Goal: Task Accomplishment & Management: Complete application form

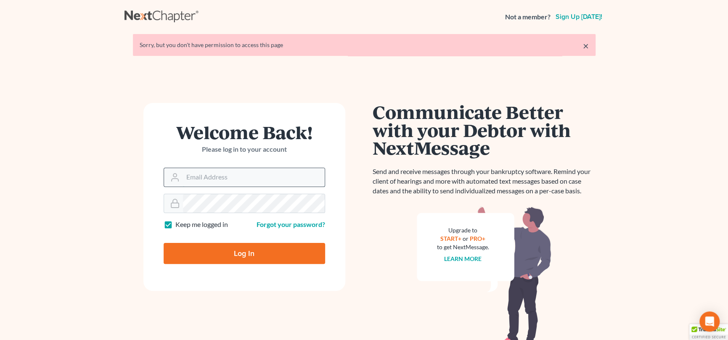
click at [193, 180] on input "Email Address" at bounding box center [254, 177] width 142 height 19
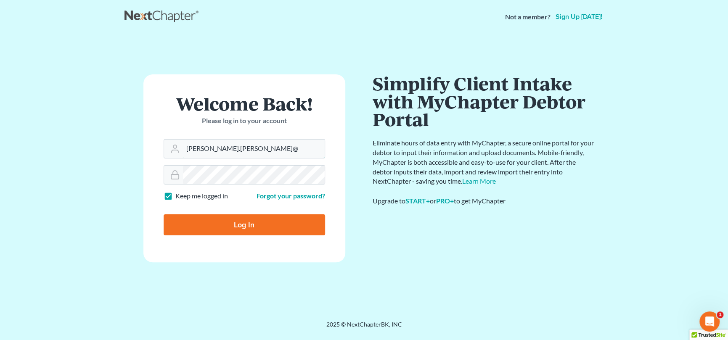
type input "[PERSON_NAME][EMAIL_ADDRESS][PERSON_NAME][DOMAIN_NAME]"
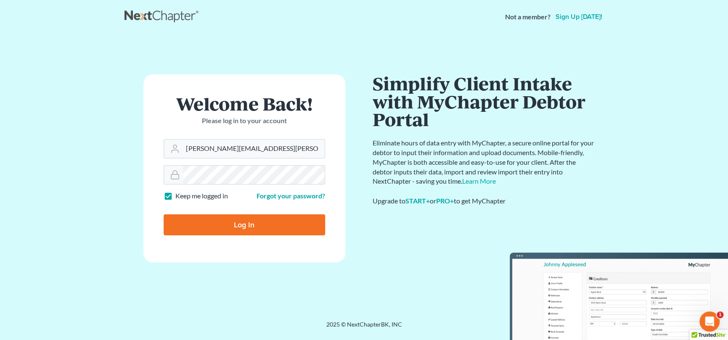
click at [246, 224] on input "Log In" at bounding box center [244, 224] width 161 height 21
type input "Thinking..."
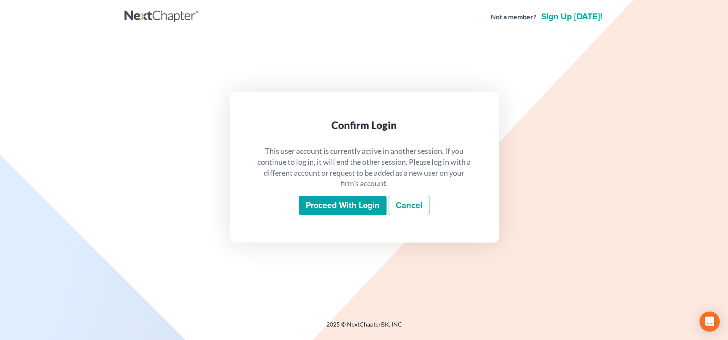
click at [334, 205] on input "Proceed with login" at bounding box center [342, 205] width 87 height 19
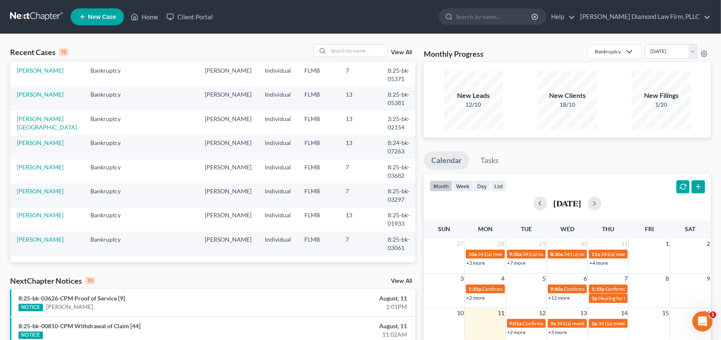
scroll to position [192, 0]
click at [346, 50] on input "search" at bounding box center [357, 51] width 59 height 12
type input "t"
type input "[PERSON_NAME]"
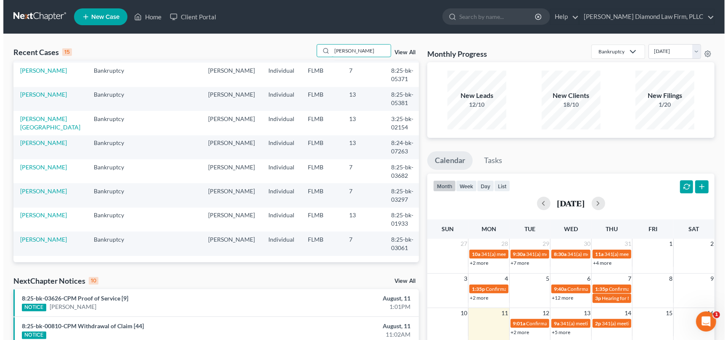
scroll to position [0, 0]
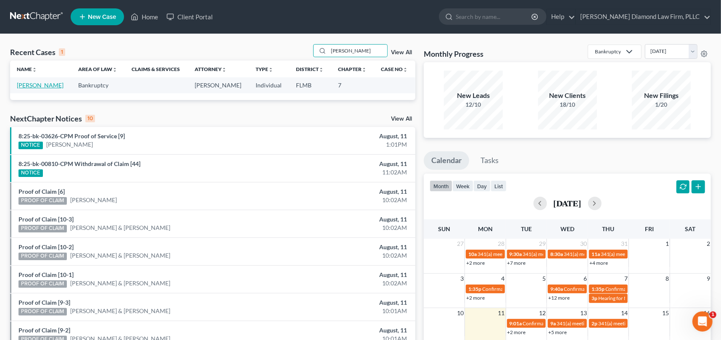
click at [48, 85] on link "[PERSON_NAME]" at bounding box center [40, 85] width 47 height 7
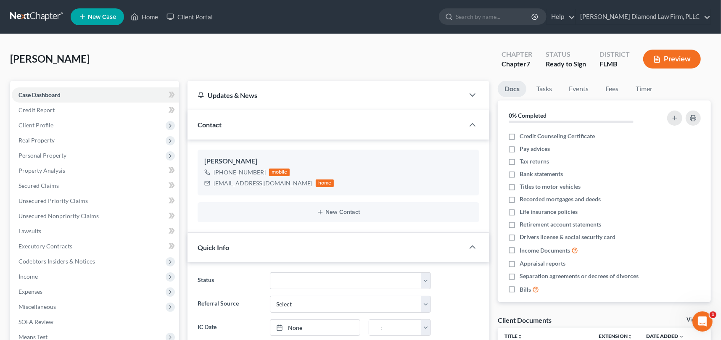
click at [672, 56] on button "Preview" at bounding box center [672, 59] width 58 height 19
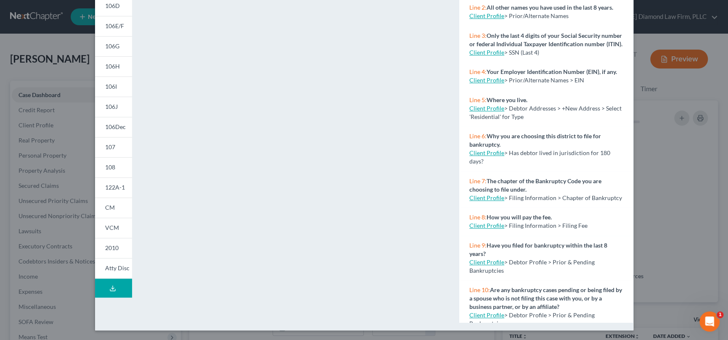
click at [111, 283] on button "Download Draft" at bounding box center [113, 288] width 37 height 19
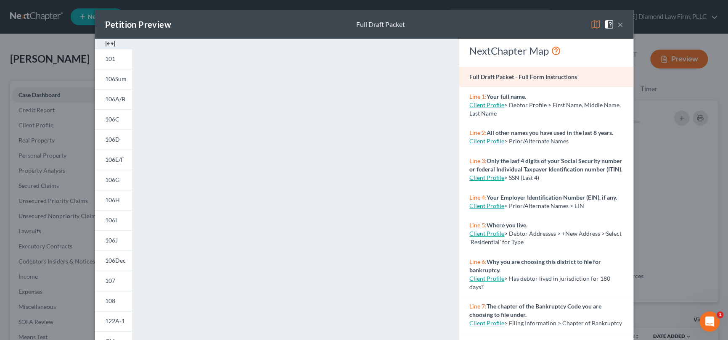
click at [619, 23] on button "×" at bounding box center [620, 24] width 6 height 10
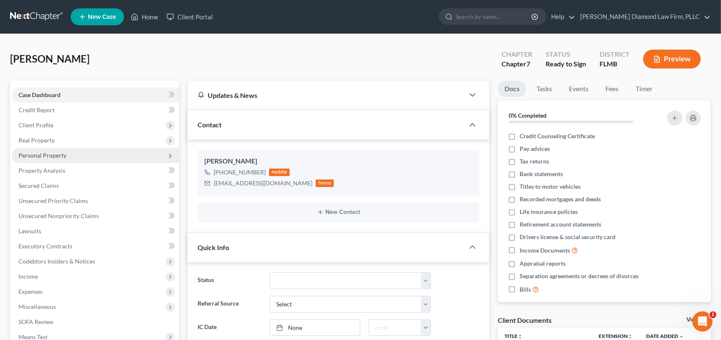
click at [61, 156] on span "Personal Property" at bounding box center [43, 155] width 48 height 7
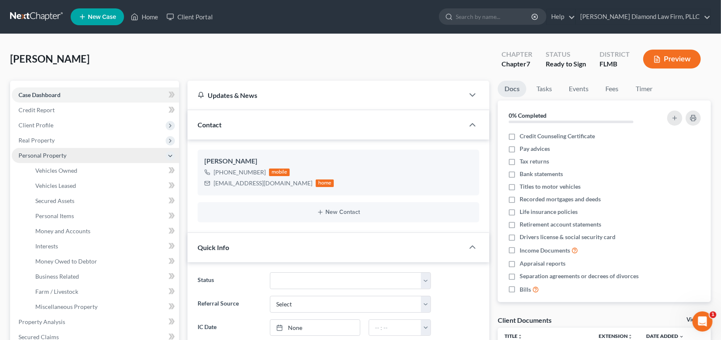
click at [61, 156] on span "Personal Property" at bounding box center [43, 155] width 48 height 7
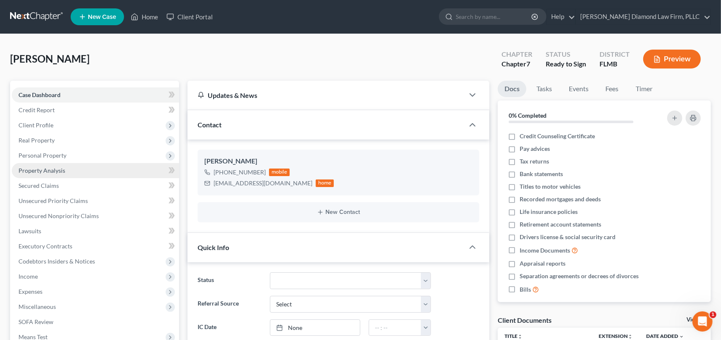
click at [50, 169] on span "Property Analysis" at bounding box center [42, 170] width 47 height 7
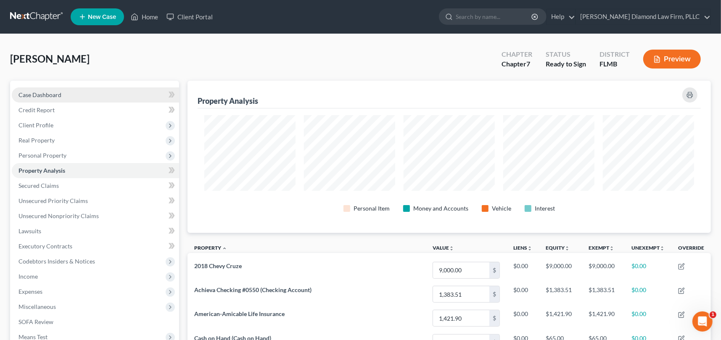
click at [37, 94] on span "Case Dashboard" at bounding box center [40, 94] width 43 height 7
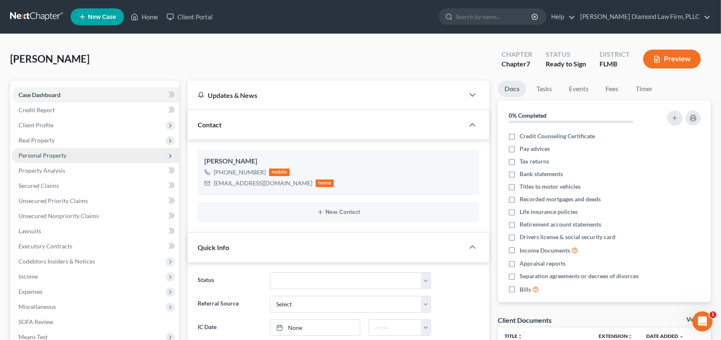
click at [57, 157] on span "Personal Property" at bounding box center [43, 155] width 48 height 7
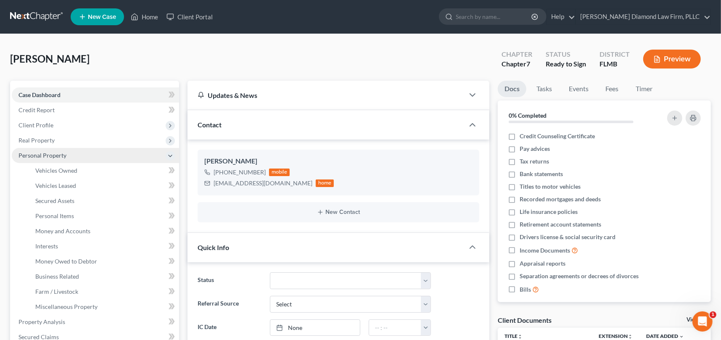
click at [172, 155] on icon at bounding box center [170, 156] width 7 height 7
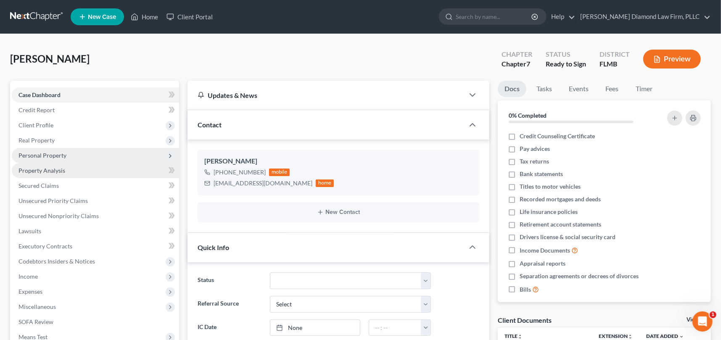
click at [56, 171] on span "Property Analysis" at bounding box center [42, 170] width 47 height 7
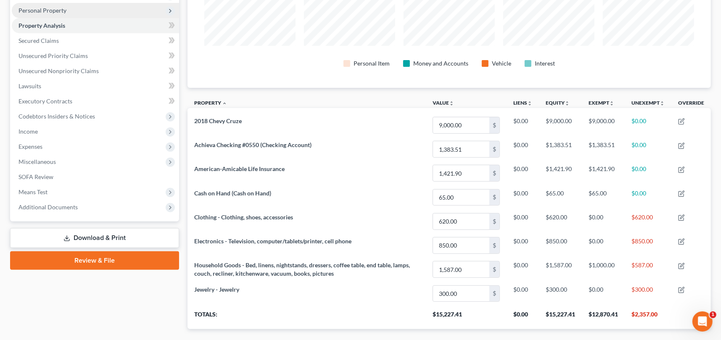
scroll to position [192, 0]
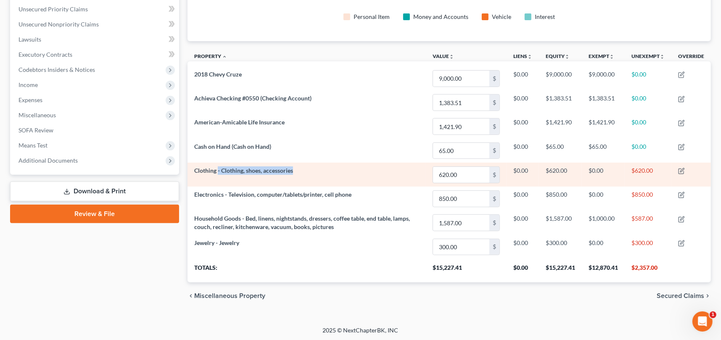
drag, startPoint x: 218, startPoint y: 169, endPoint x: 300, endPoint y: 170, distance: 81.6
click at [300, 170] on td "Clothing - Clothing, shoes, accessories" at bounding box center [307, 175] width 238 height 24
drag, startPoint x: 196, startPoint y: 169, endPoint x: 294, endPoint y: 174, distance: 98.5
click at [294, 174] on td "Clothing - Clothing, shoes, accessories" at bounding box center [307, 175] width 238 height 24
drag, startPoint x: 194, startPoint y: 170, endPoint x: 297, endPoint y: 174, distance: 103.5
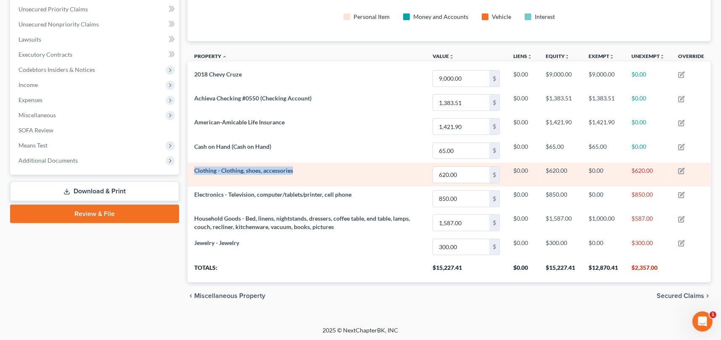
click at [297, 174] on td "Clothing - Clothing, shoes, accessories" at bounding box center [307, 175] width 238 height 24
click at [282, 168] on span "Clothing - Clothing, shoes, accessories" at bounding box center [243, 170] width 99 height 7
drag, startPoint x: 293, startPoint y: 169, endPoint x: 192, endPoint y: 169, distance: 101.3
click at [192, 169] on td "Clothing - Clothing, shoes, accessories" at bounding box center [307, 175] width 238 height 24
click at [251, 170] on span "Clothing - Clothing, shoes, accessories" at bounding box center [243, 170] width 99 height 7
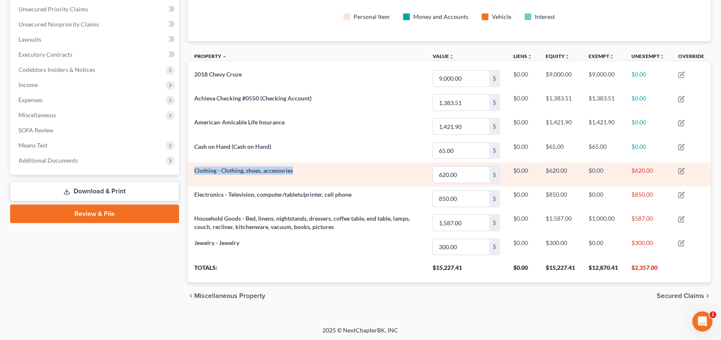
click at [291, 172] on span "Clothing - Clothing, shoes, accessories" at bounding box center [243, 170] width 99 height 7
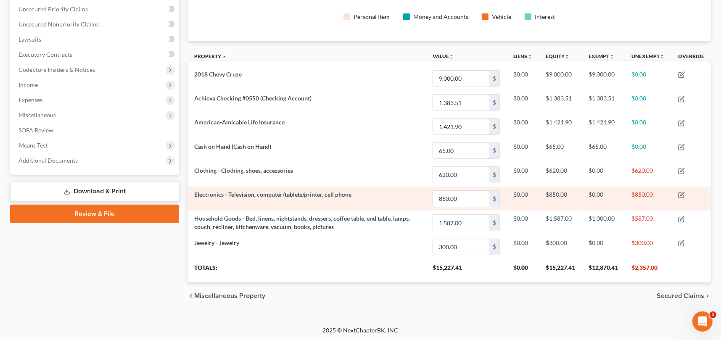
click at [273, 193] on span "Electronics - Television, computer/tablets/printer, cell phone" at bounding box center [272, 194] width 157 height 7
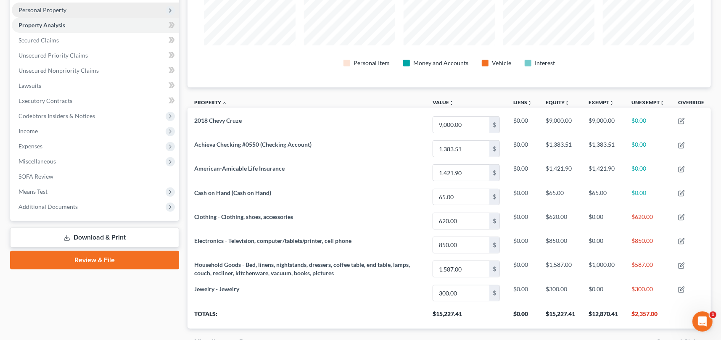
scroll to position [24, 0]
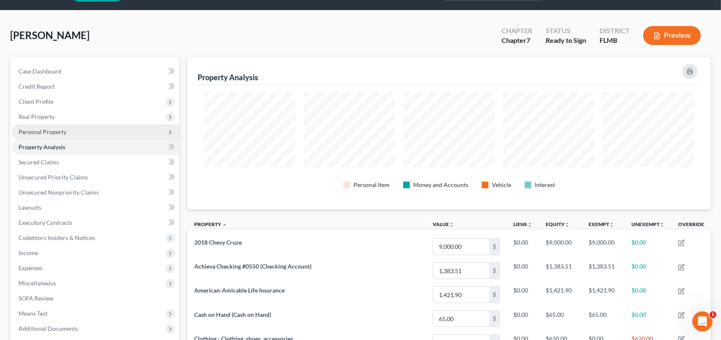
click at [51, 132] on span "Personal Property" at bounding box center [43, 131] width 48 height 7
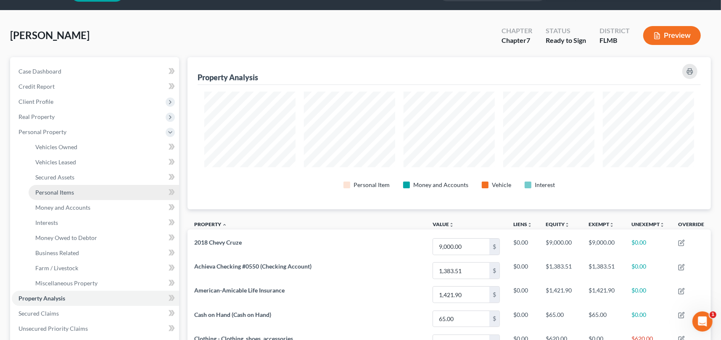
click at [71, 192] on span "Personal Items" at bounding box center [54, 192] width 39 height 7
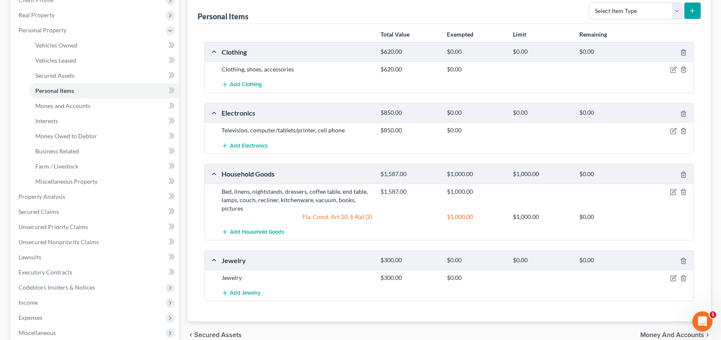
scroll to position [126, 0]
click at [673, 129] on icon "button" at bounding box center [674, 129] width 4 height 4
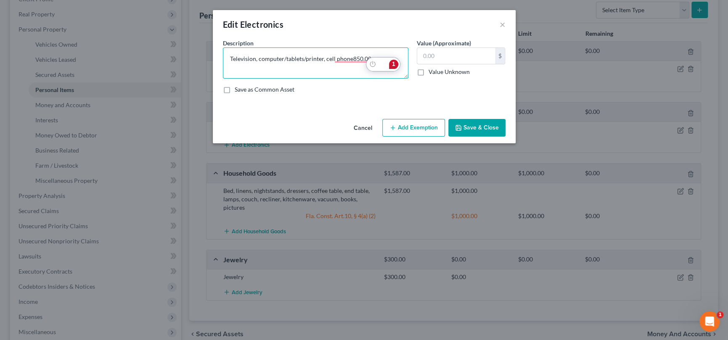
type textarea "Television, computer/tablets/printer, cell phone"
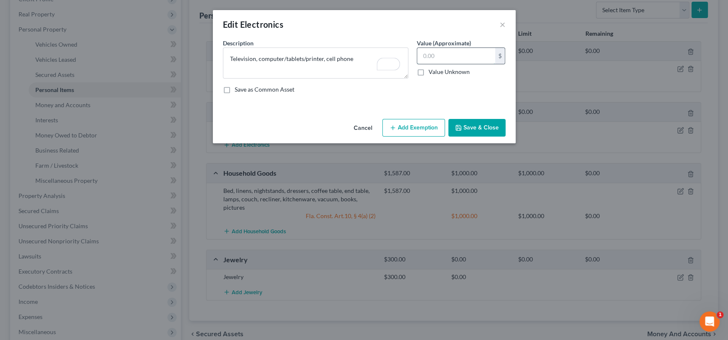
click at [420, 56] on input "text" at bounding box center [456, 56] width 78 height 16
type input "150"
click at [484, 124] on button "Save & Close" at bounding box center [476, 128] width 57 height 18
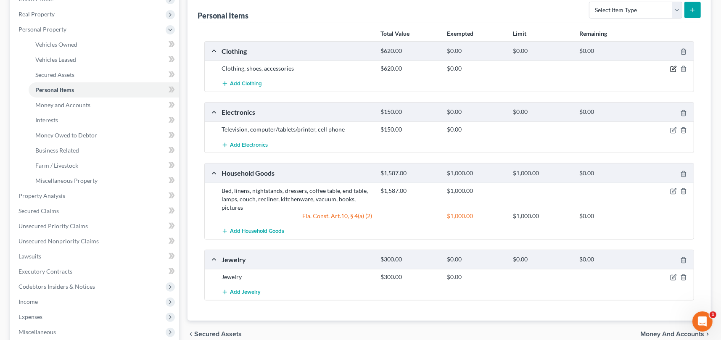
click at [673, 68] on icon "button" at bounding box center [673, 69] width 7 height 7
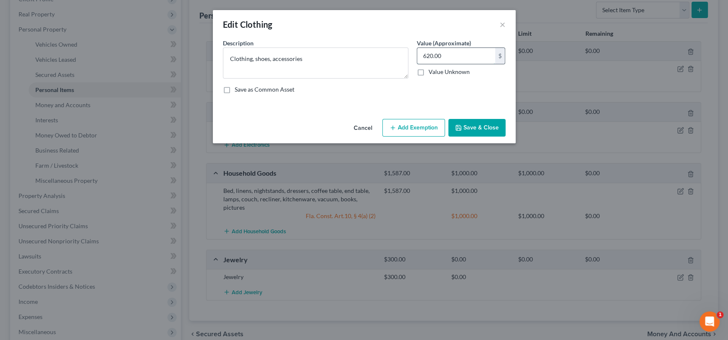
click at [448, 55] on input "620.00" at bounding box center [456, 56] width 78 height 16
type input "100"
click at [481, 124] on button "Save & Close" at bounding box center [476, 128] width 57 height 18
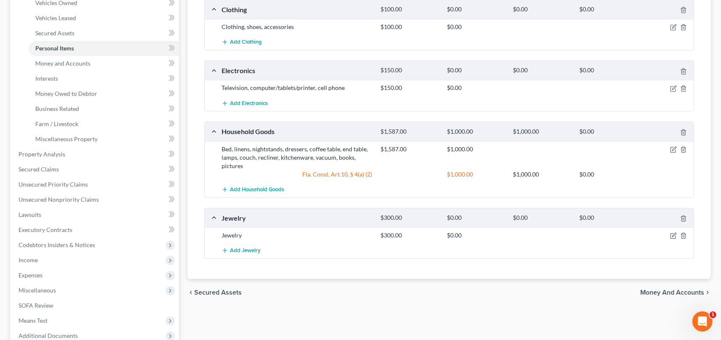
scroll to position [168, 0]
click at [49, 155] on span "Property Analysis" at bounding box center [42, 153] width 47 height 7
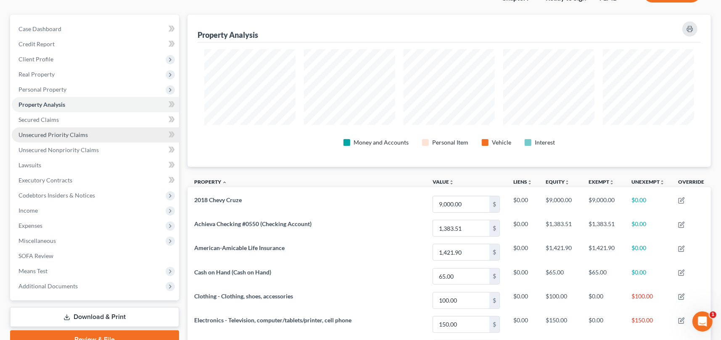
scroll to position [66, 0]
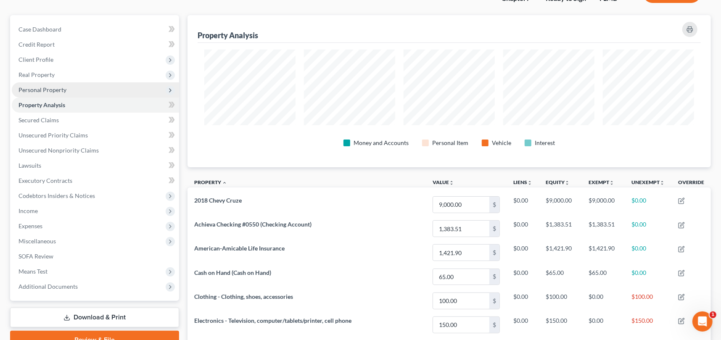
click at [49, 92] on span "Personal Property" at bounding box center [43, 89] width 48 height 7
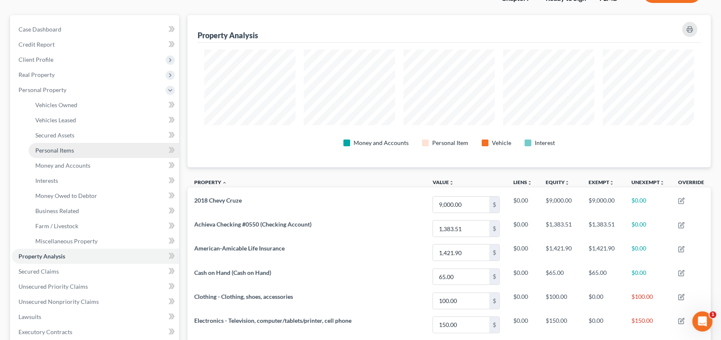
click at [65, 150] on span "Personal Items" at bounding box center [54, 150] width 39 height 7
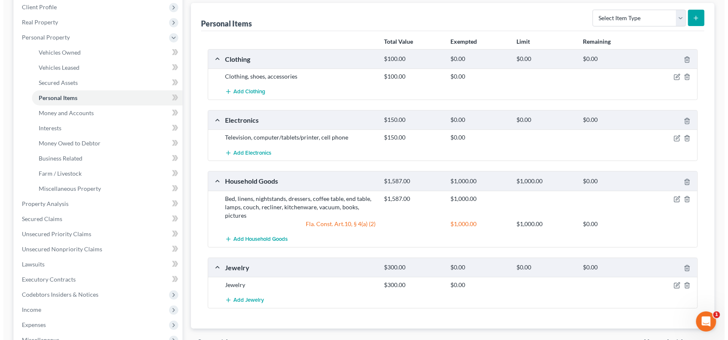
scroll to position [126, 0]
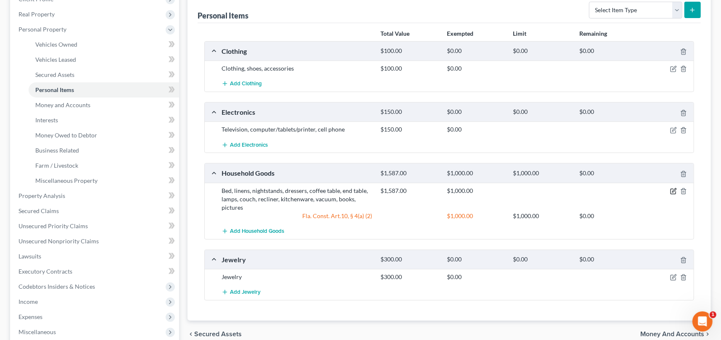
click at [673, 189] on icon "button" at bounding box center [673, 191] width 7 height 7
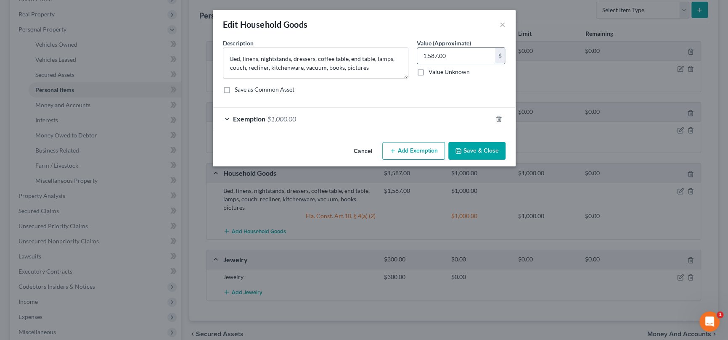
click at [458, 57] on input "1,587.00" at bounding box center [456, 56] width 78 height 16
type input "800"
click at [230, 119] on div "Exemption $1,000.00" at bounding box center [352, 119] width 279 height 22
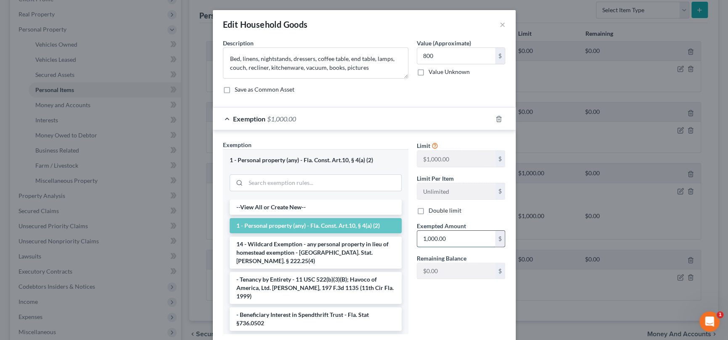
click at [447, 235] on input "1,000.00" at bounding box center [456, 239] width 78 height 16
type input "800"
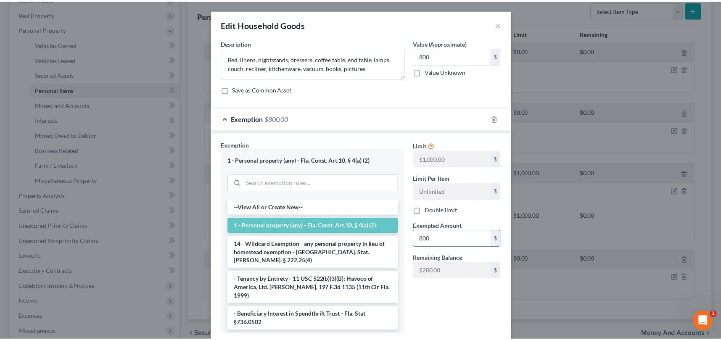
scroll to position [53, 0]
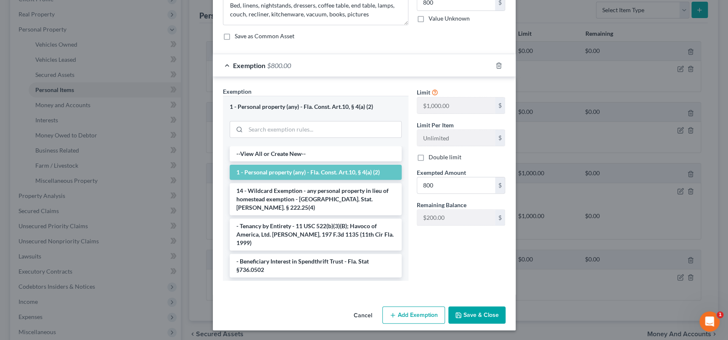
click at [483, 316] on button "Save & Close" at bounding box center [476, 316] width 57 height 18
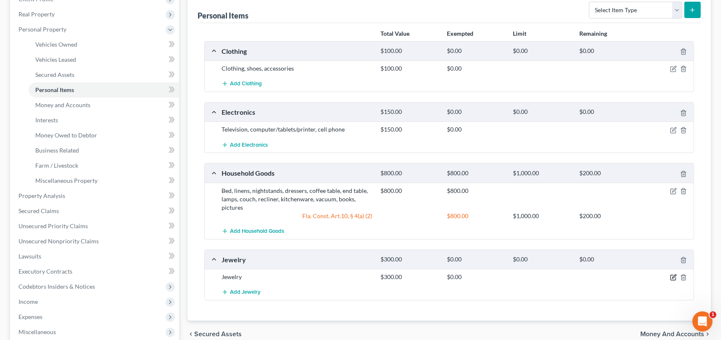
click at [675, 278] on icon "button" at bounding box center [673, 277] width 7 height 7
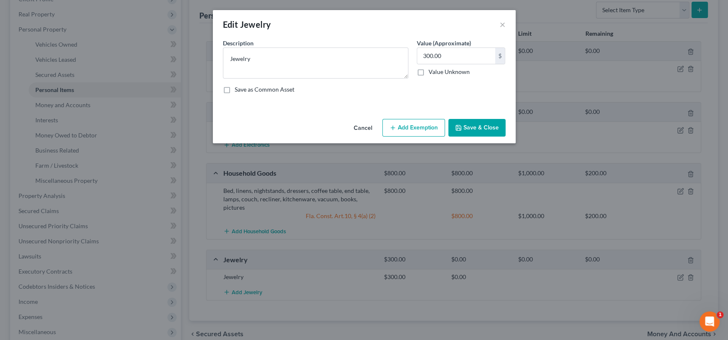
click at [428, 125] on button "Add Exemption" at bounding box center [413, 128] width 63 height 18
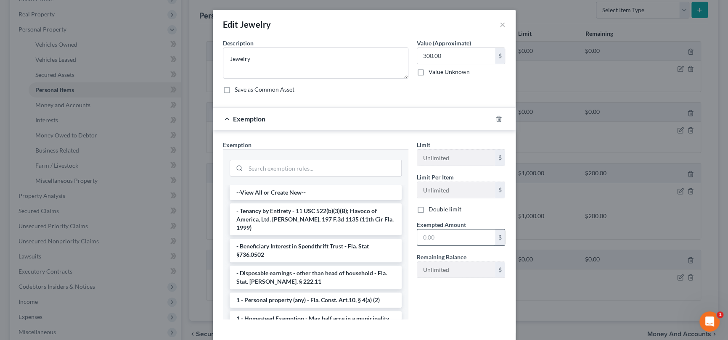
click at [443, 239] on input "text" at bounding box center [456, 238] width 78 height 16
click at [306, 170] on input "search" at bounding box center [324, 168] width 156 height 16
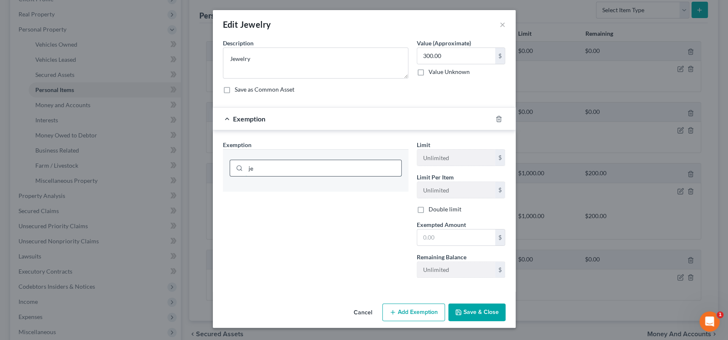
type input "j"
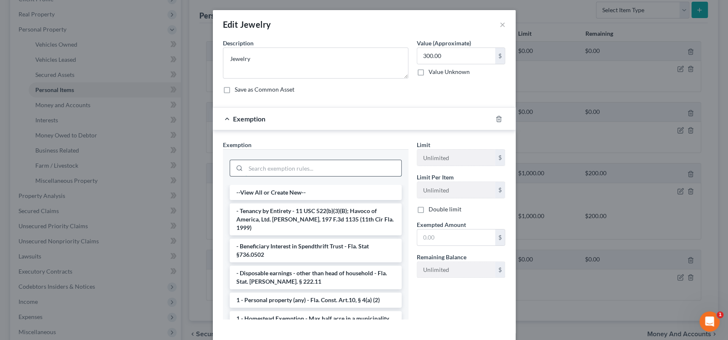
type input "e"
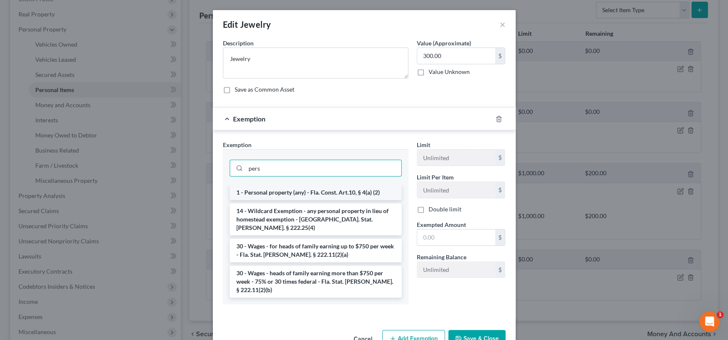
type input "pers"
click at [339, 191] on li "1 - Personal property (any) - Fla. Const. Art.10, § 4(a) (2)" at bounding box center [316, 192] width 172 height 15
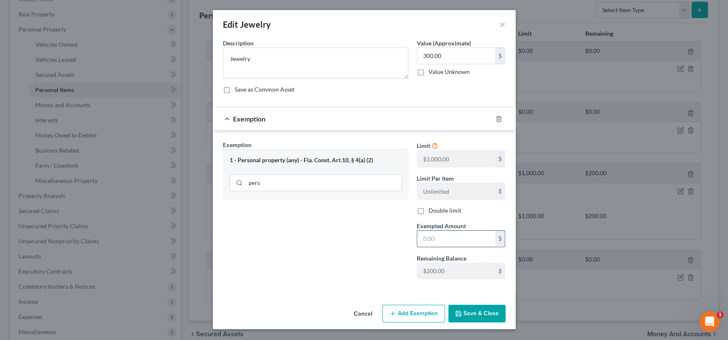
click at [442, 238] on input "text" at bounding box center [456, 239] width 78 height 16
type input "200"
click at [478, 318] on button "Save & Close" at bounding box center [476, 314] width 57 height 18
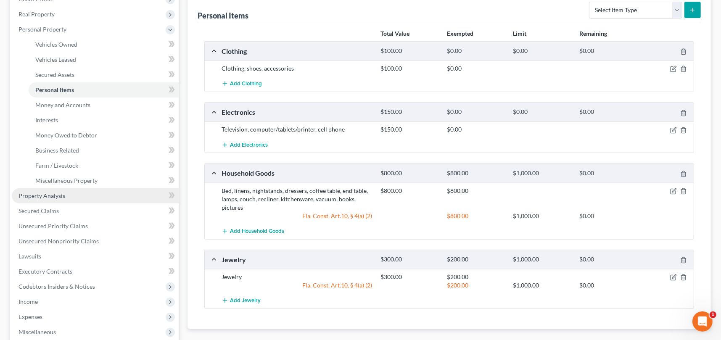
click at [52, 195] on span "Property Analysis" at bounding box center [42, 195] width 47 height 7
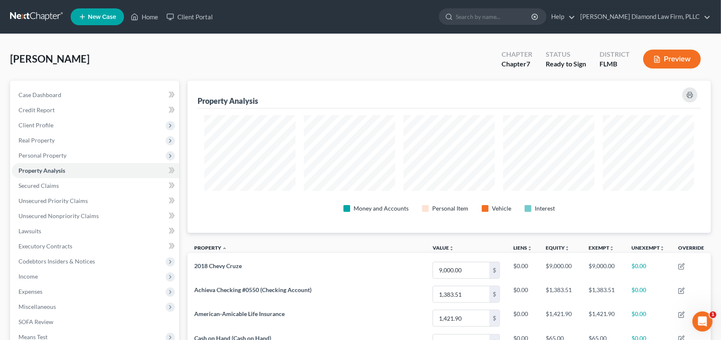
scroll to position [152, 523]
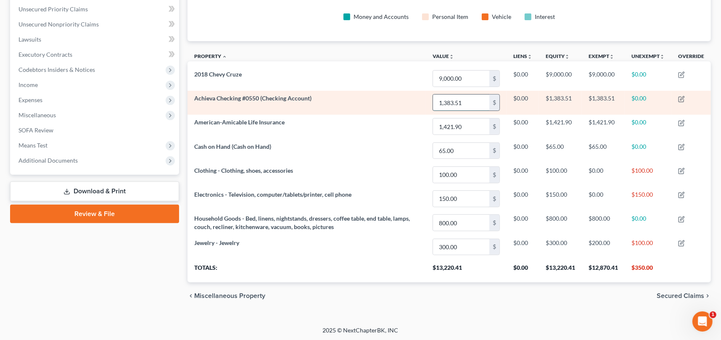
click at [466, 100] on input "1,383.51" at bounding box center [461, 103] width 56 height 16
type input "28.27"
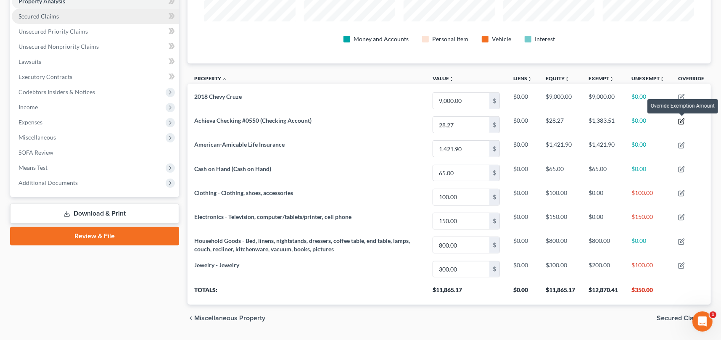
scroll to position [108, 0]
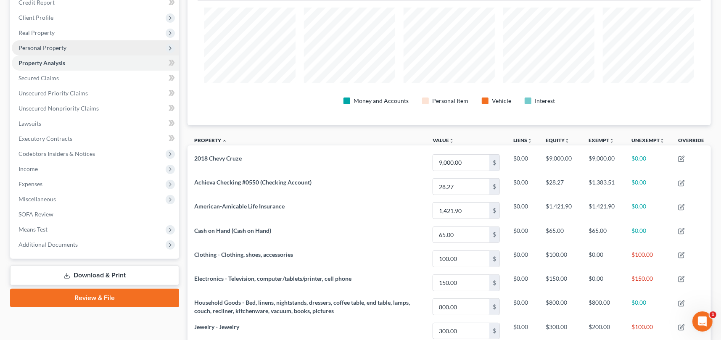
click at [54, 48] on span "Personal Property" at bounding box center [43, 47] width 48 height 7
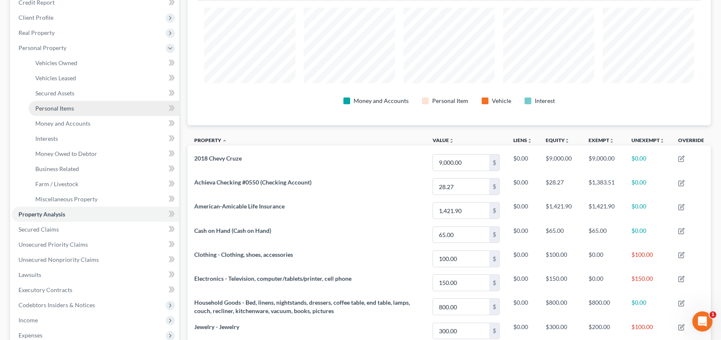
click at [51, 109] on span "Personal Items" at bounding box center [54, 108] width 39 height 7
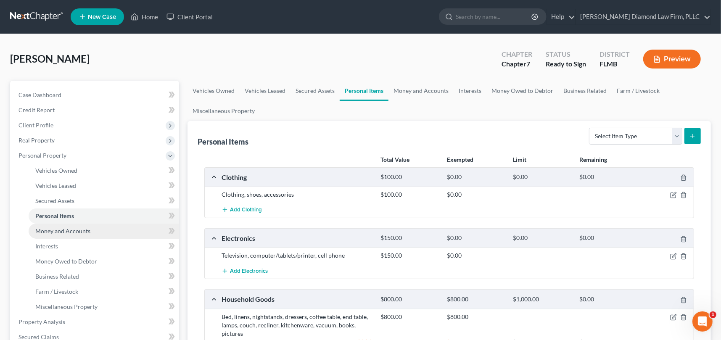
click at [70, 225] on link "Money and Accounts" at bounding box center [104, 231] width 151 height 15
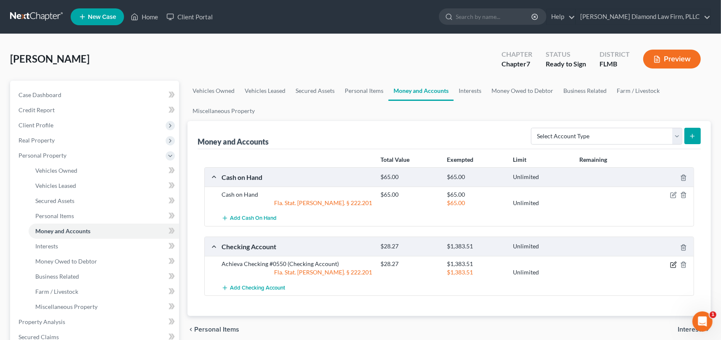
click at [676, 265] on icon "button" at bounding box center [673, 264] width 5 height 5
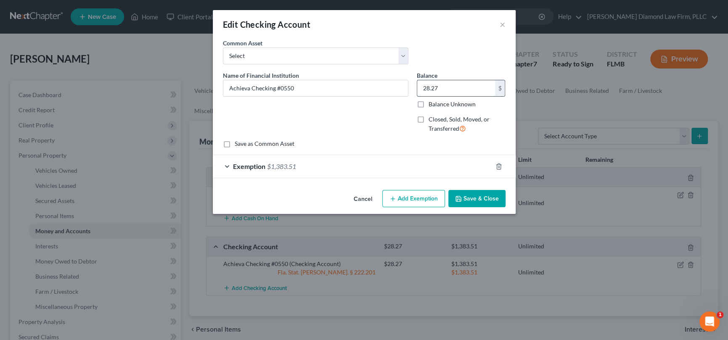
click at [463, 87] on input "28.27" at bounding box center [456, 88] width 78 height 16
click at [260, 167] on span "Exemption" at bounding box center [249, 166] width 32 height 8
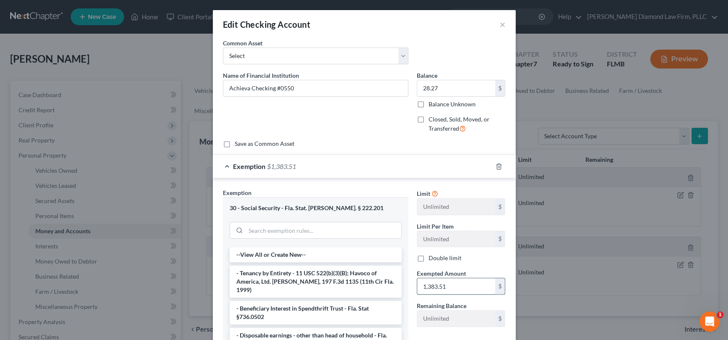
click at [454, 288] on input "1,383.51" at bounding box center [456, 286] width 78 height 16
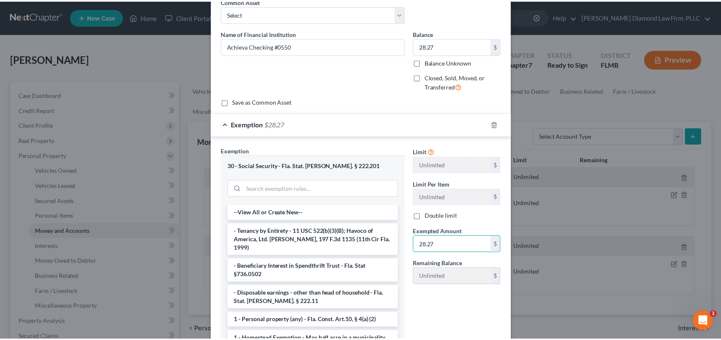
scroll to position [101, 0]
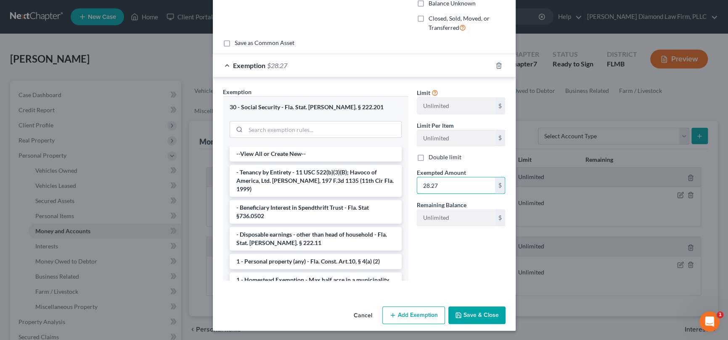
type input "28.27"
click at [468, 312] on button "Save & Close" at bounding box center [476, 316] width 57 height 18
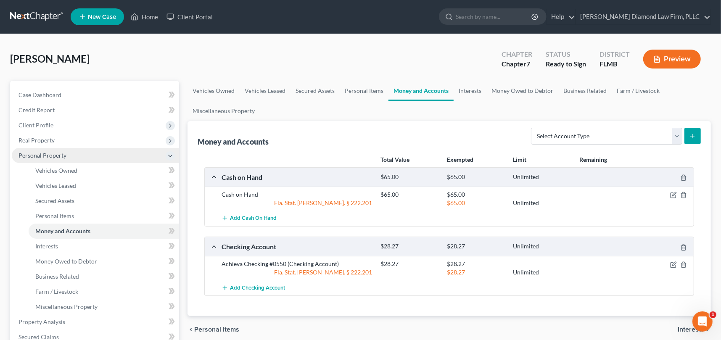
click at [169, 155] on polyline at bounding box center [170, 156] width 3 height 2
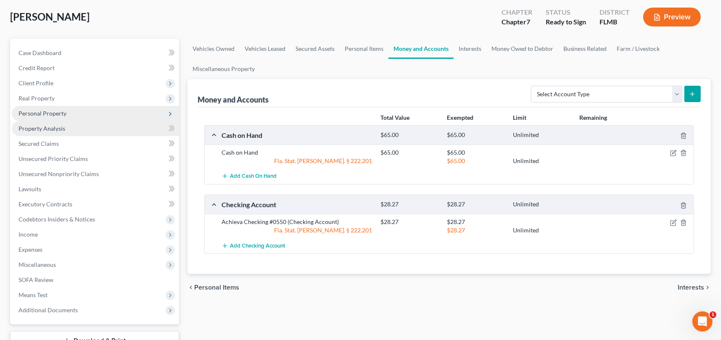
click at [40, 127] on span "Property Analysis" at bounding box center [42, 128] width 47 height 7
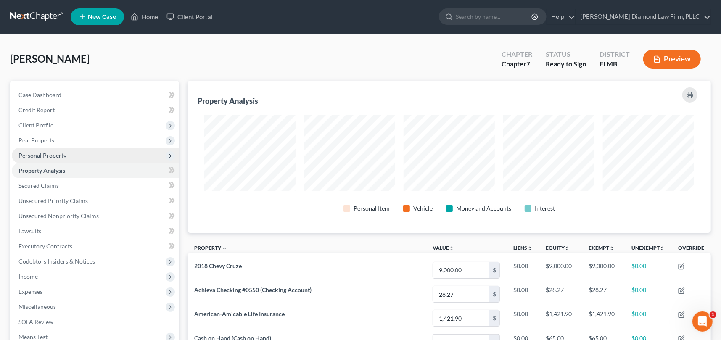
scroll to position [152, 523]
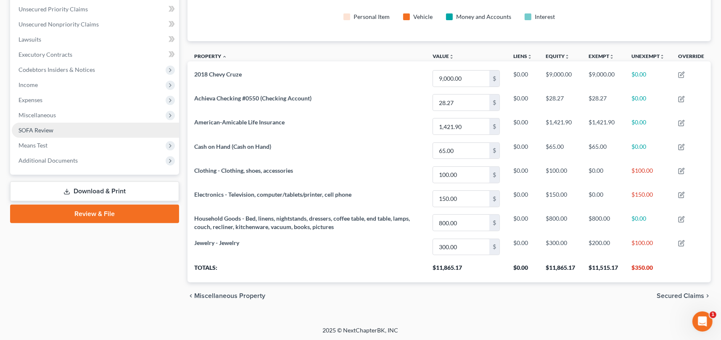
click at [44, 132] on span "SOFA Review" at bounding box center [36, 130] width 35 height 7
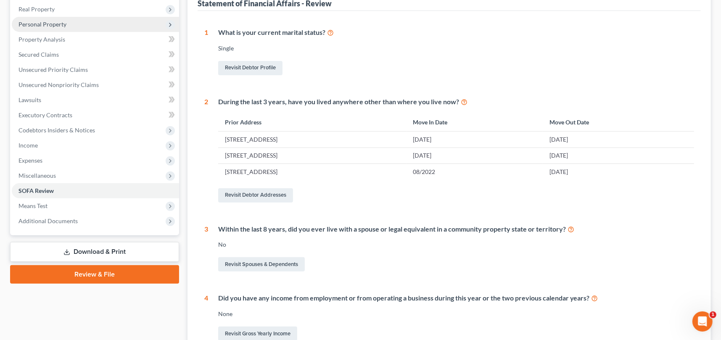
scroll to position [55, 0]
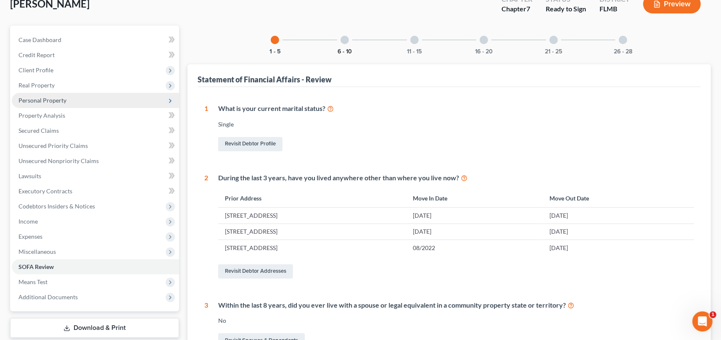
drag, startPoint x: 344, startPoint y: 42, endPoint x: 347, endPoint y: 53, distance: 11.4
click at [344, 42] on div at bounding box center [345, 40] width 8 height 8
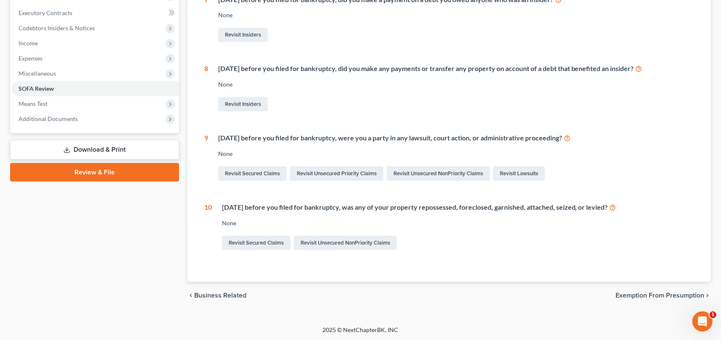
scroll to position [0, 0]
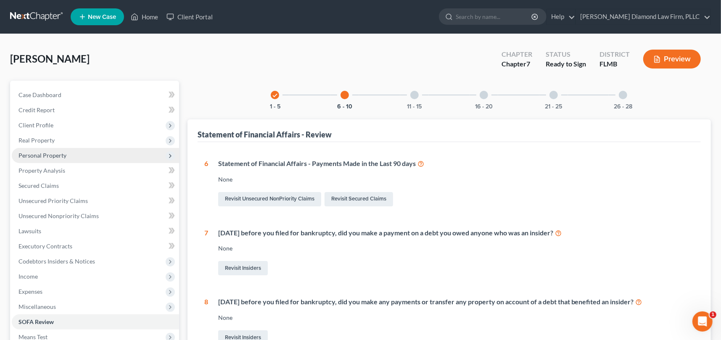
click at [414, 95] on div at bounding box center [414, 95] width 8 height 8
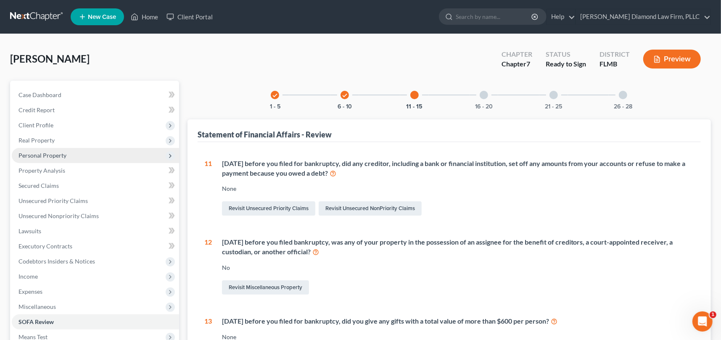
click at [484, 95] on div at bounding box center [484, 95] width 8 height 8
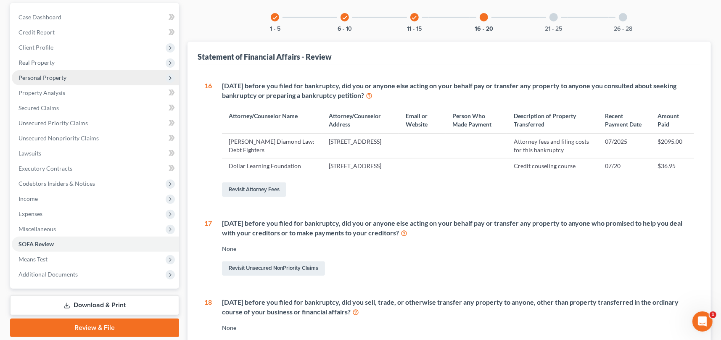
scroll to position [84, 0]
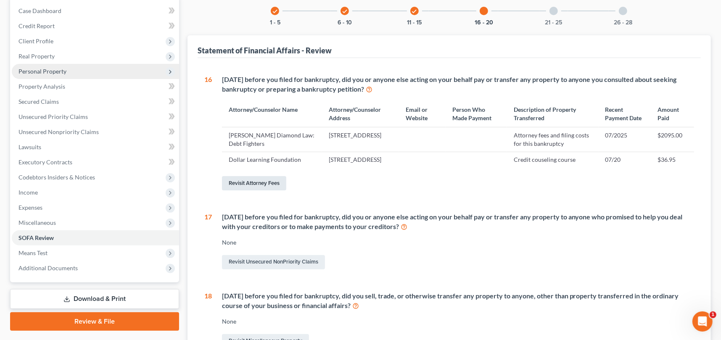
click at [265, 190] on link "Revisit Attorney Fees" at bounding box center [254, 183] width 64 height 14
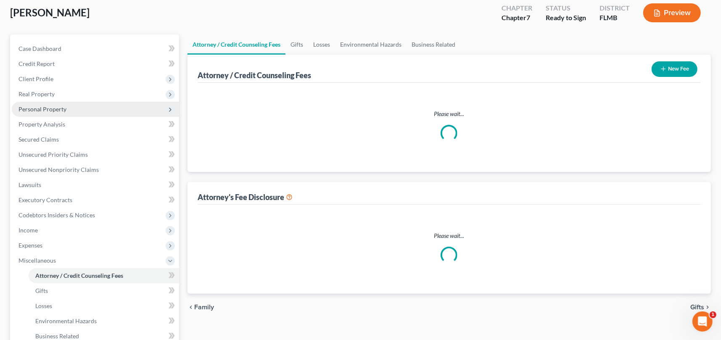
select select "2"
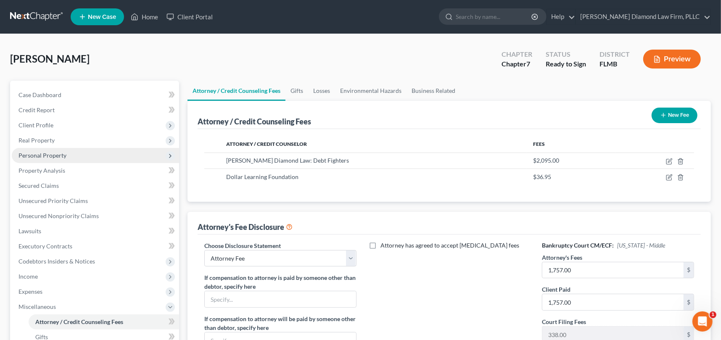
click at [677, 112] on button "New Fee" at bounding box center [675, 116] width 46 height 16
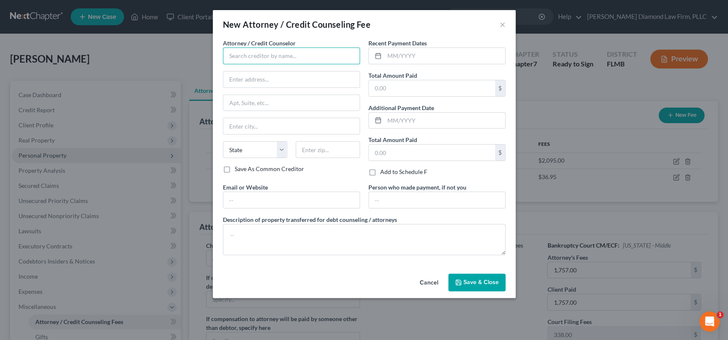
click at [234, 58] on input "text" at bounding box center [291, 56] width 137 height 17
type input "Beyond Finance"
click at [393, 55] on input "text" at bounding box center [444, 56] width 121 height 16
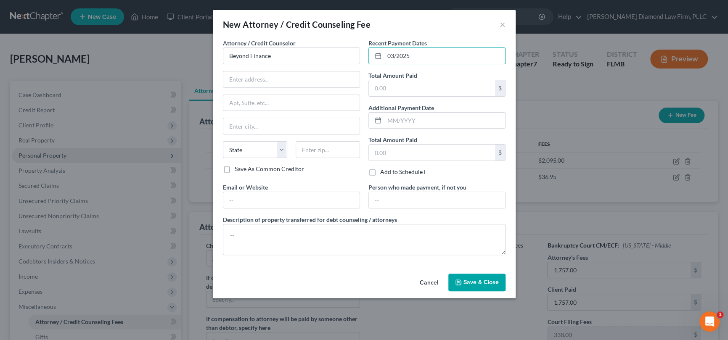
type input "03/2025"
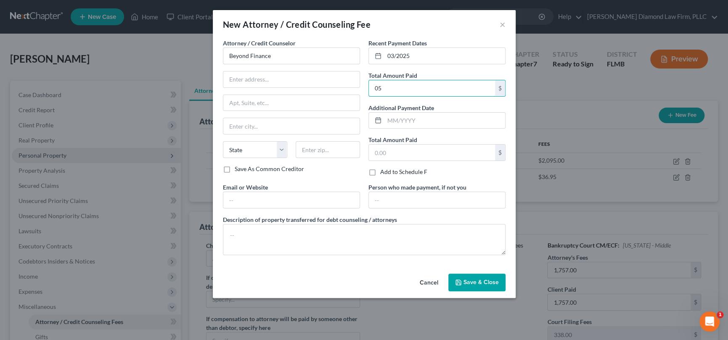
type input "0"
type input "4"
type input "500"
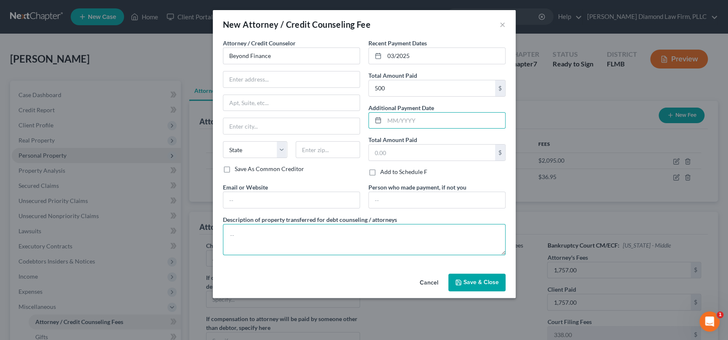
click at [248, 232] on textarea at bounding box center [364, 239] width 283 height 31
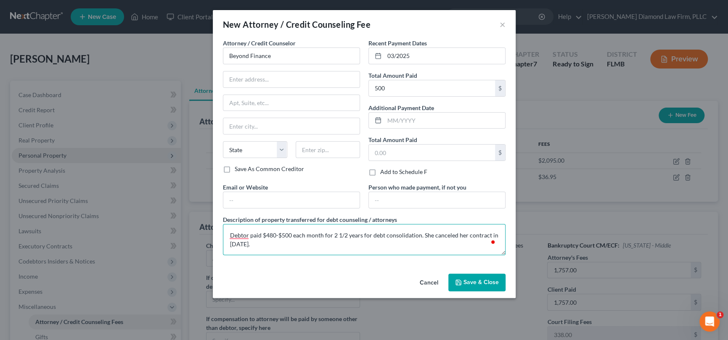
type textarea "Debtor paid $480-$500 each month for 2 1/2 years for debt consolidation. She ca…"
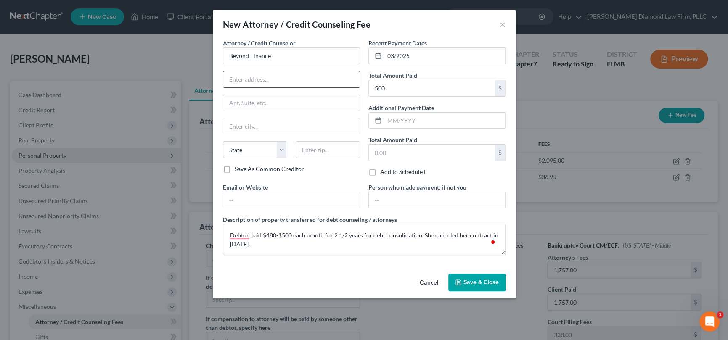
click at [244, 79] on input "text" at bounding box center [291, 79] width 136 height 16
type input "[STREET_ADDRESS][PERSON_NAME]"
type input "[GEOGRAPHIC_DATA]"
select select "14"
type input "60601"
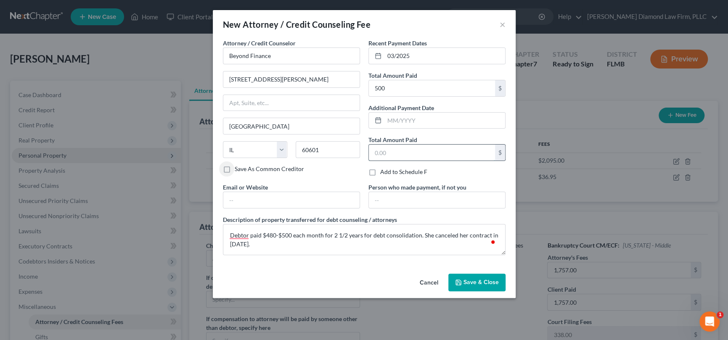
click at [390, 152] on input "text" at bounding box center [432, 153] width 126 height 16
click at [477, 280] on span "Save & Close" at bounding box center [480, 282] width 35 height 7
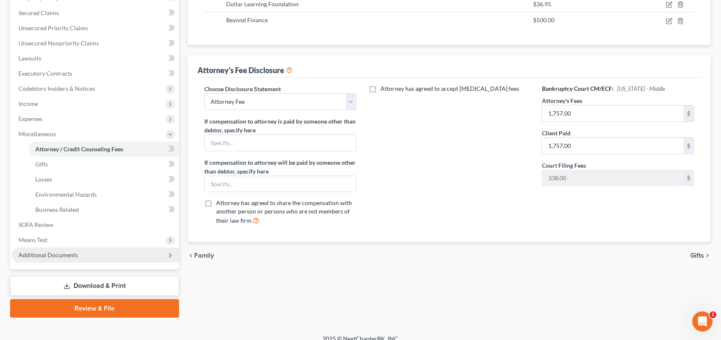
scroll to position [182, 0]
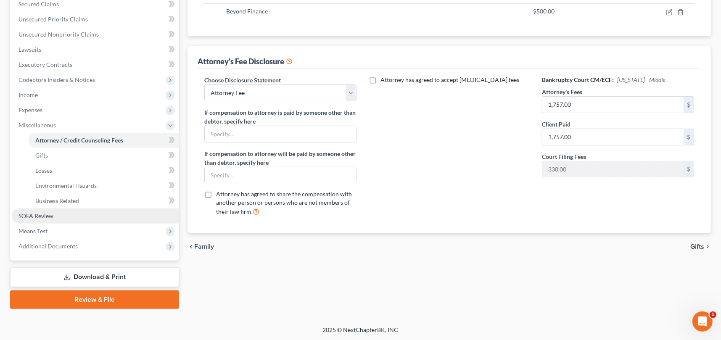
click at [40, 219] on span "SOFA Review" at bounding box center [36, 215] width 35 height 7
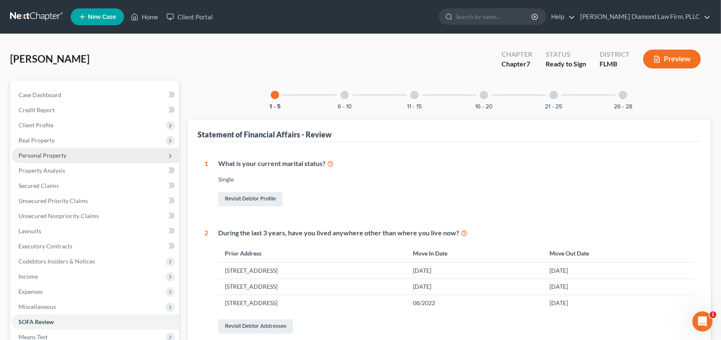
click at [413, 94] on div at bounding box center [414, 95] width 8 height 8
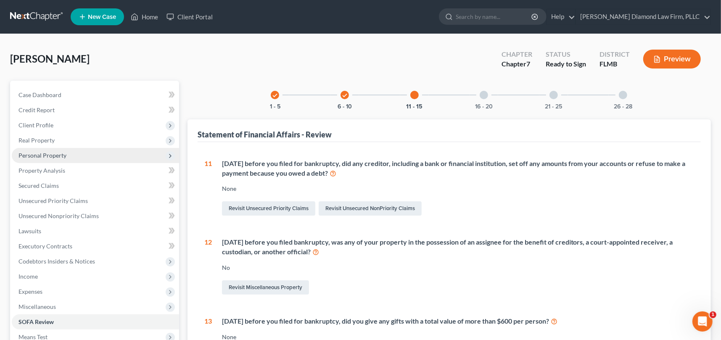
click at [485, 97] on div at bounding box center [484, 95] width 8 height 8
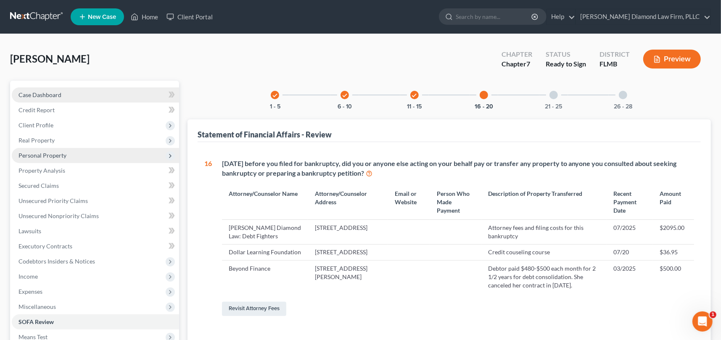
click at [48, 92] on span "Case Dashboard" at bounding box center [40, 94] width 43 height 7
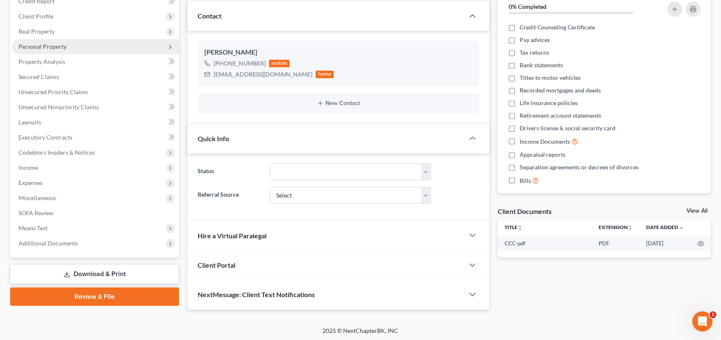
scroll to position [109, 0]
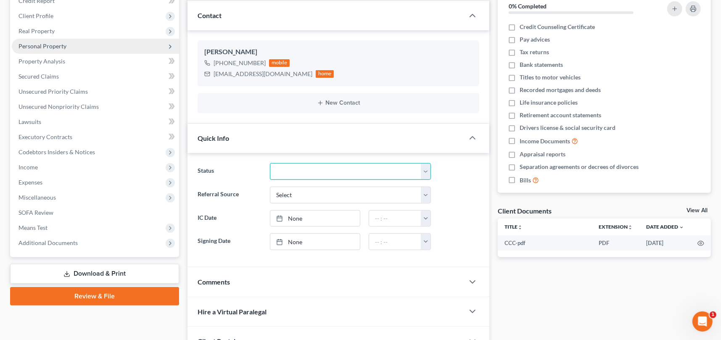
click at [357, 168] on select "Discharged Discharge Litigation Dismissal Notice Dismissed Filed Filed / Pre 34…" at bounding box center [350, 171] width 161 height 17
select select "15"
click at [270, 163] on select "Discharged Discharge Litigation Dismissal Notice Dismissed Filed Filed / Pre 34…" at bounding box center [350, 171] width 161 height 17
click at [250, 168] on label "Status" at bounding box center [229, 171] width 73 height 17
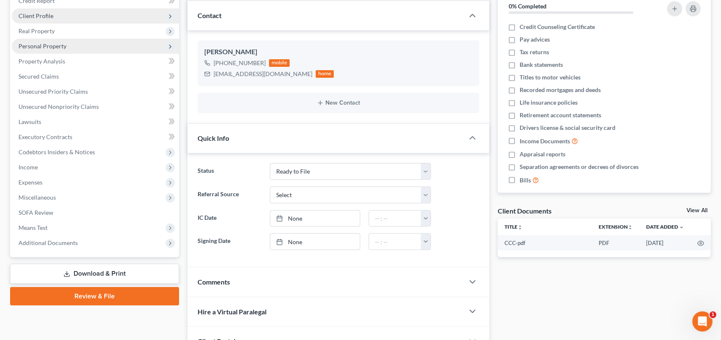
click at [25, 16] on span "Client Profile" at bounding box center [36, 15] width 35 height 7
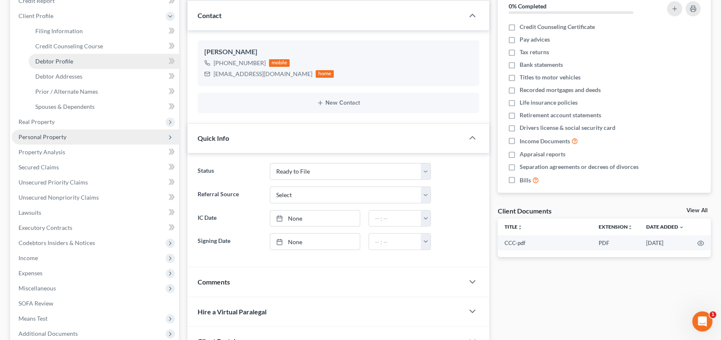
click at [46, 61] on span "Debtor Profile" at bounding box center [54, 61] width 38 height 7
select select "0"
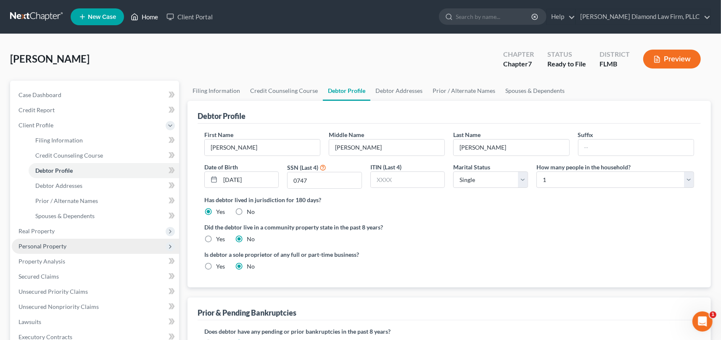
click at [148, 19] on link "Home" at bounding box center [145, 16] width 36 height 15
